Goal: Transaction & Acquisition: Purchase product/service

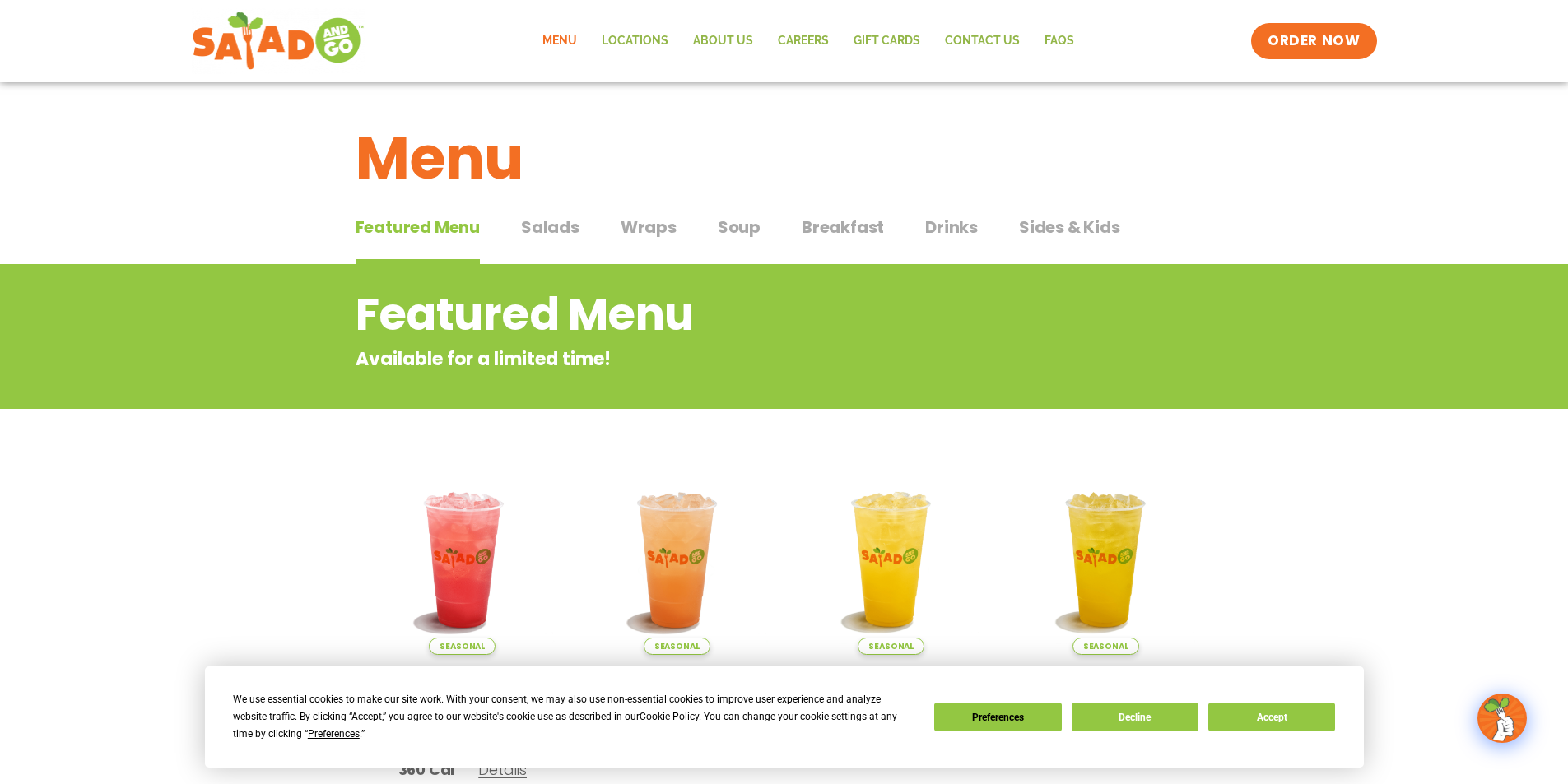
click at [568, 41] on link "Menu" at bounding box center [560, 42] width 60 height 38
click at [638, 224] on span "Wraps" at bounding box center [648, 227] width 56 height 25
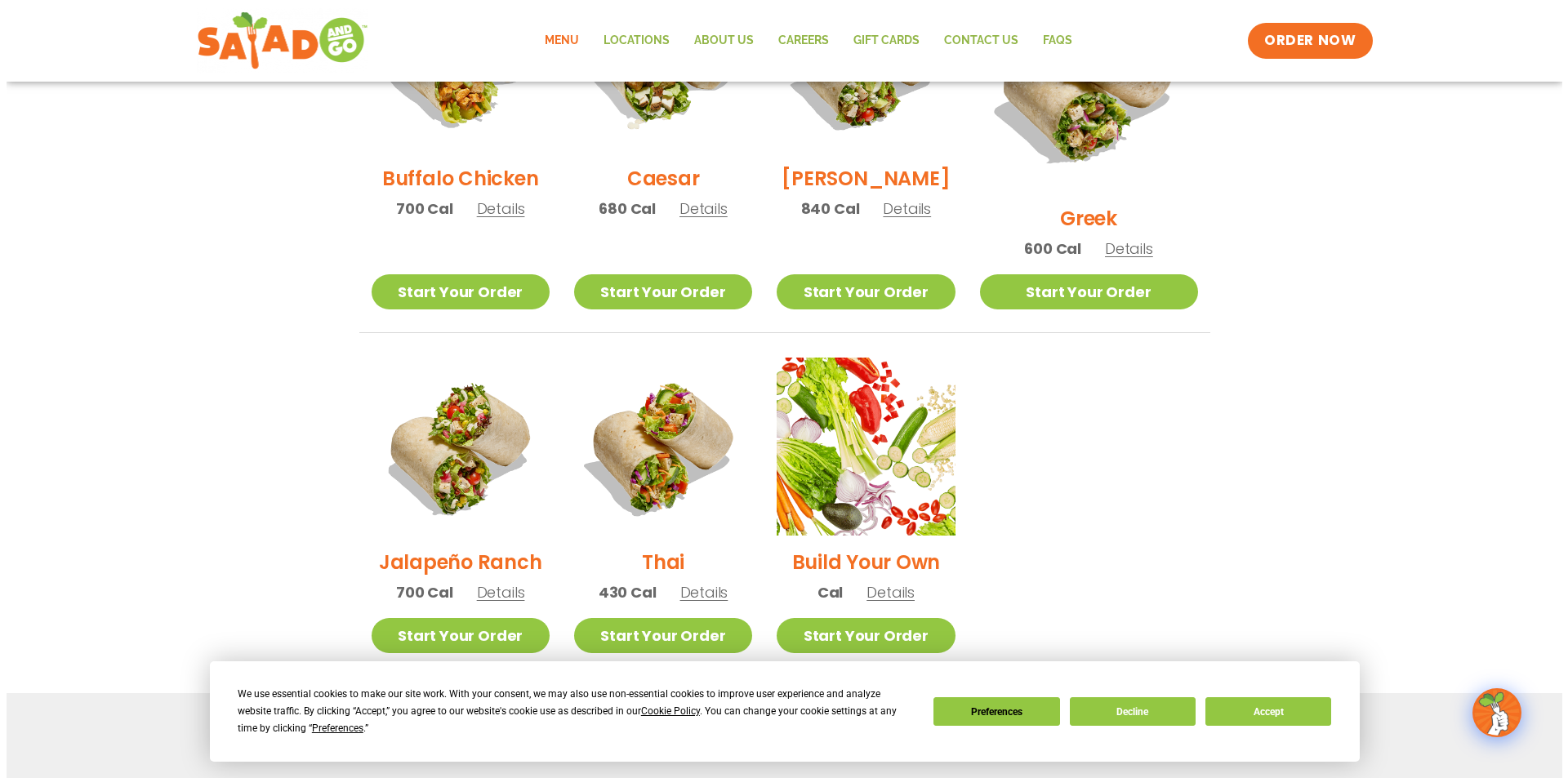
scroll to position [908, 0]
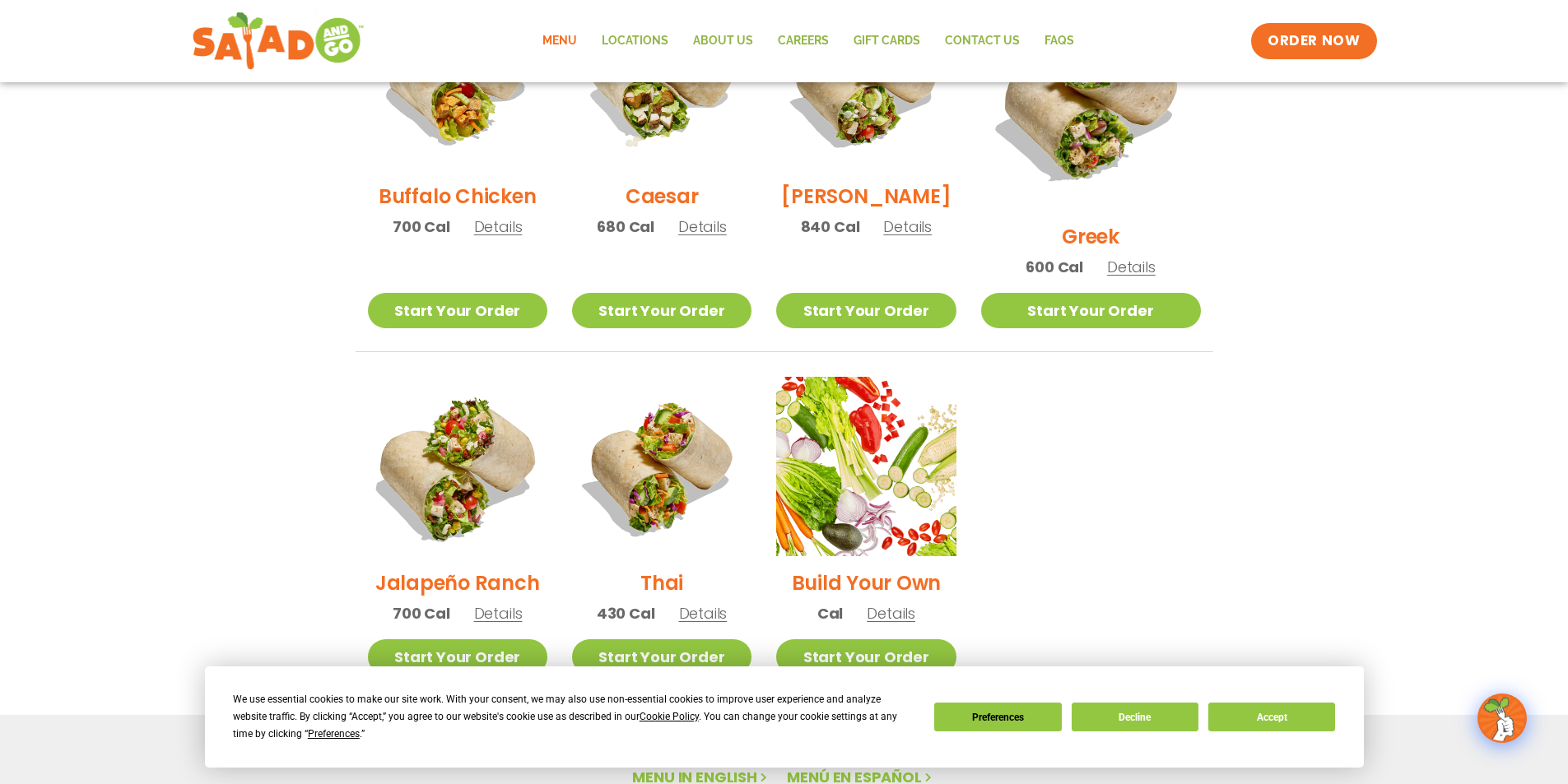
click at [442, 458] on img at bounding box center [457, 466] width 211 height 211
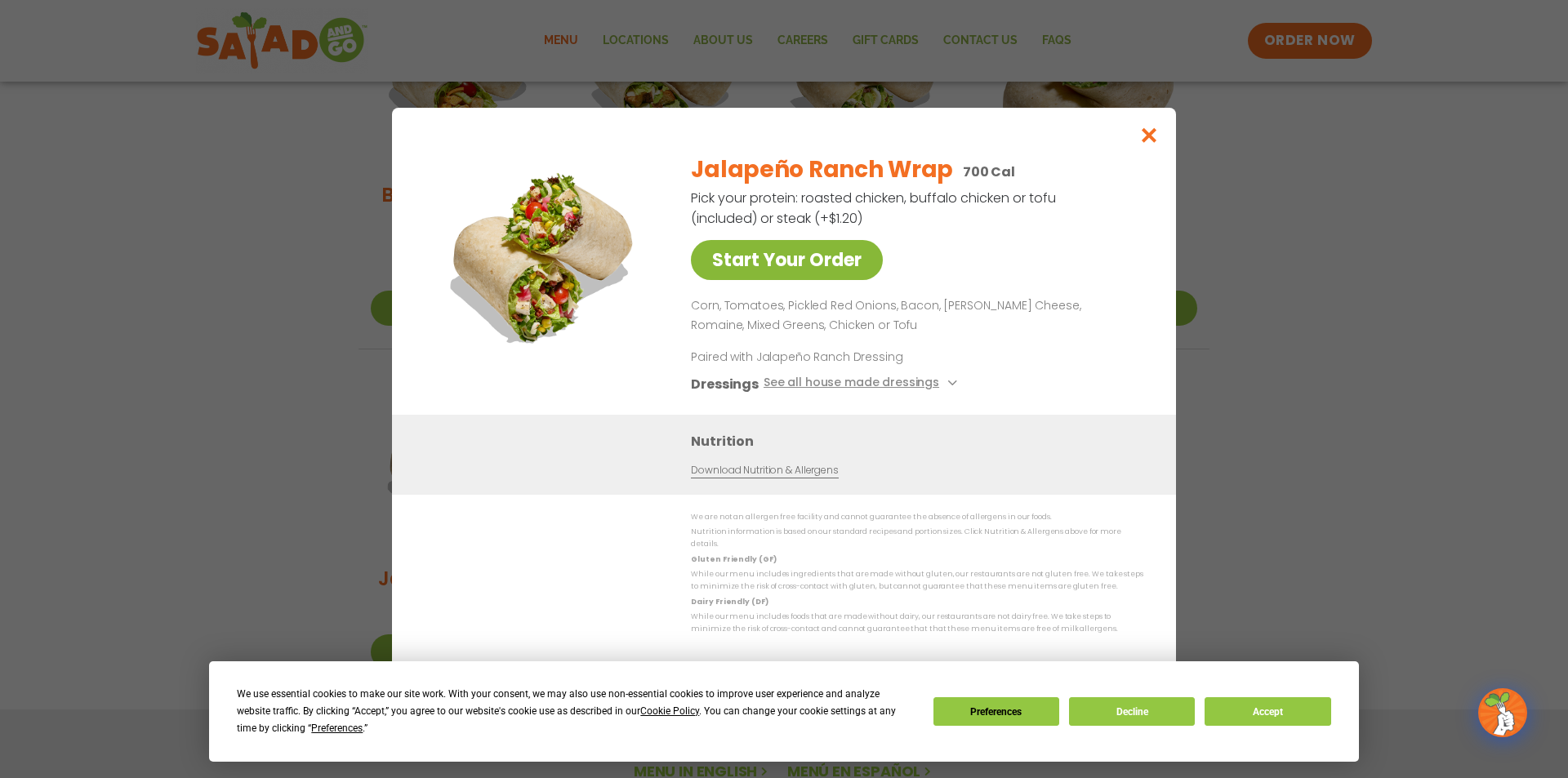
click at [802, 255] on link "Start Your Order" at bounding box center [787, 260] width 192 height 40
